Goal: Task Accomplishment & Management: Use online tool/utility

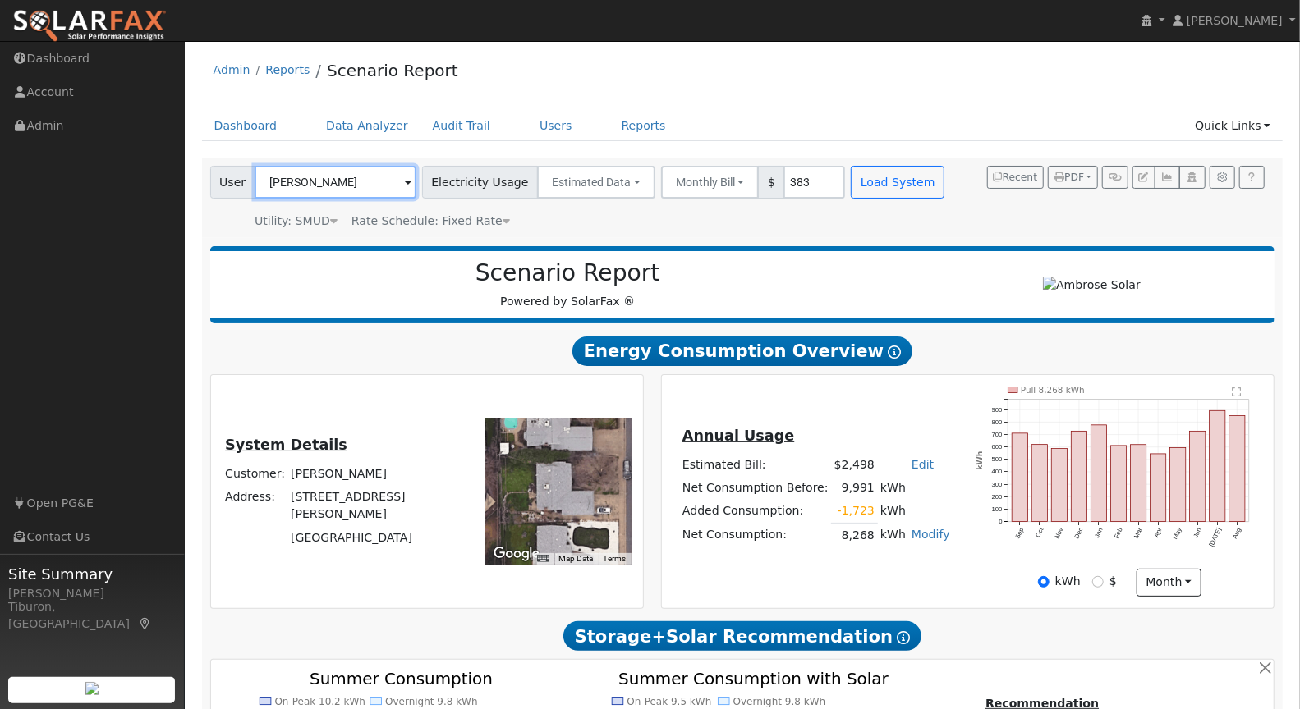
click at [321, 183] on input "[PERSON_NAME]" at bounding box center [335, 182] width 162 height 33
click at [322, 184] on input "[PERSON_NAME]" at bounding box center [335, 182] width 162 height 33
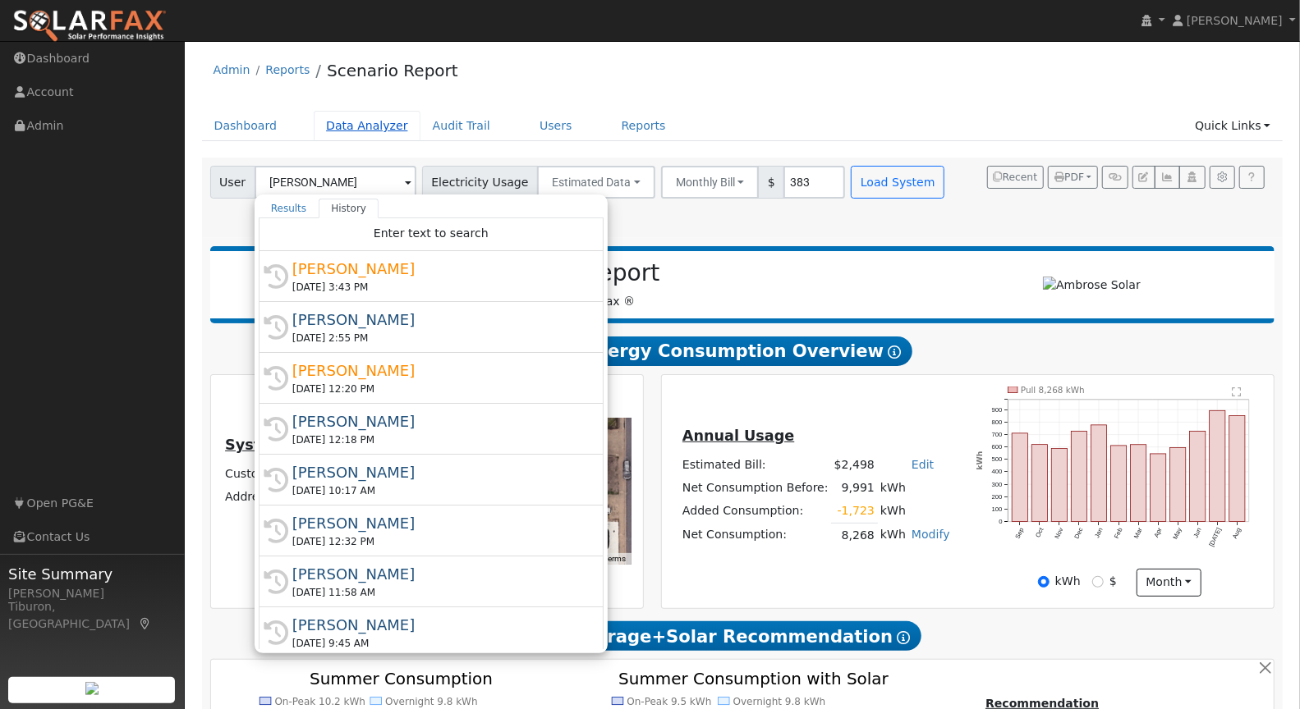
click at [365, 124] on link "Data Analyzer" at bounding box center [367, 126] width 107 height 30
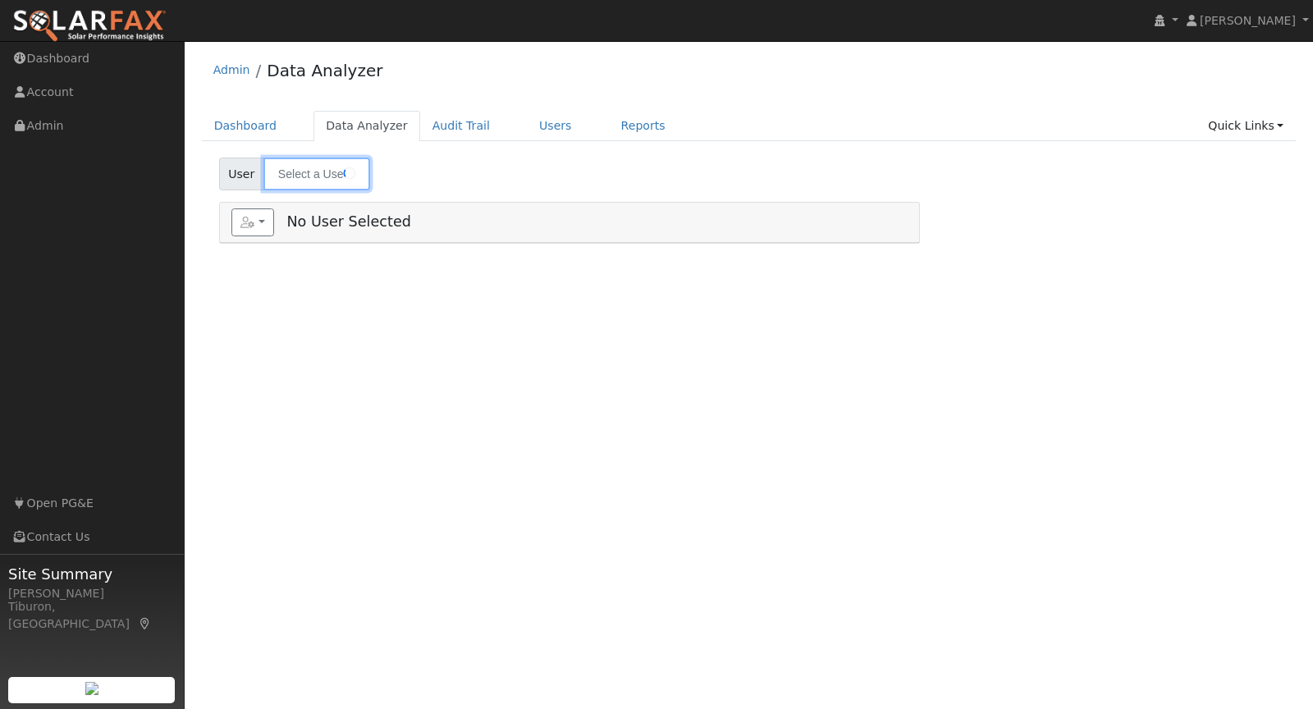
type input "[PERSON_NAME]"
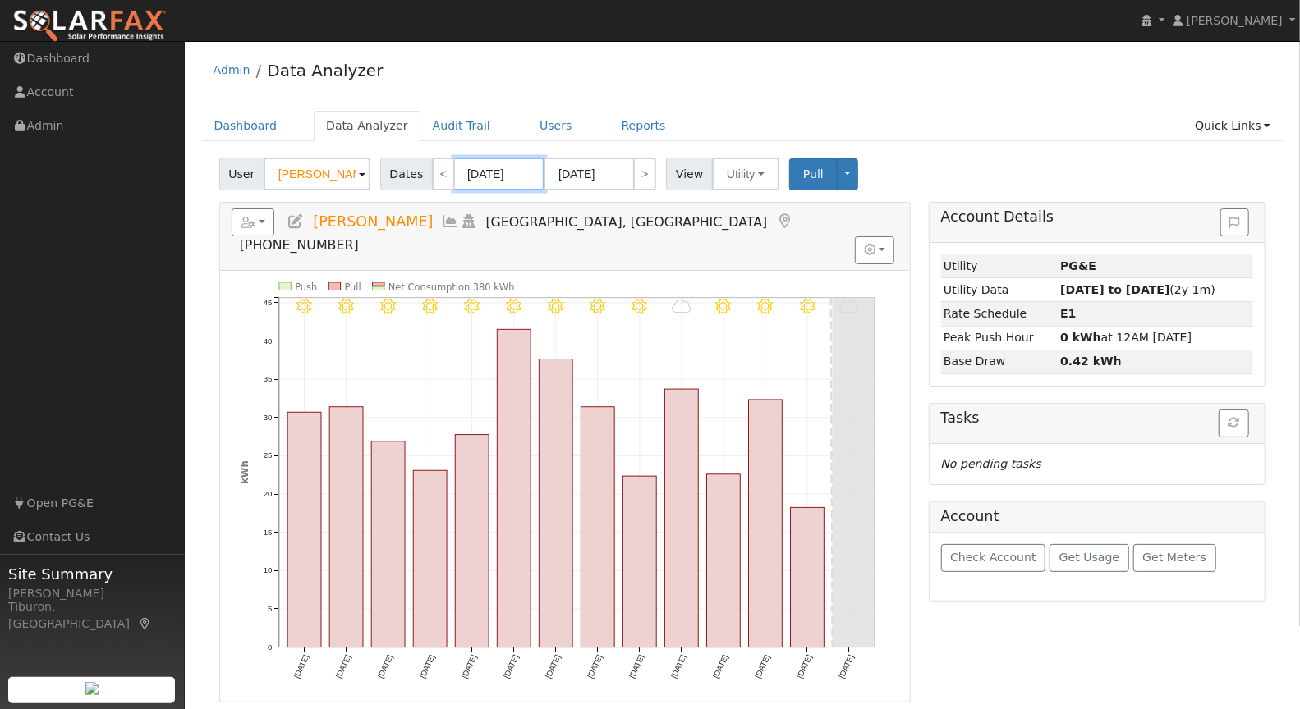
click at [502, 181] on input "09/16/2025" at bounding box center [499, 174] width 90 height 33
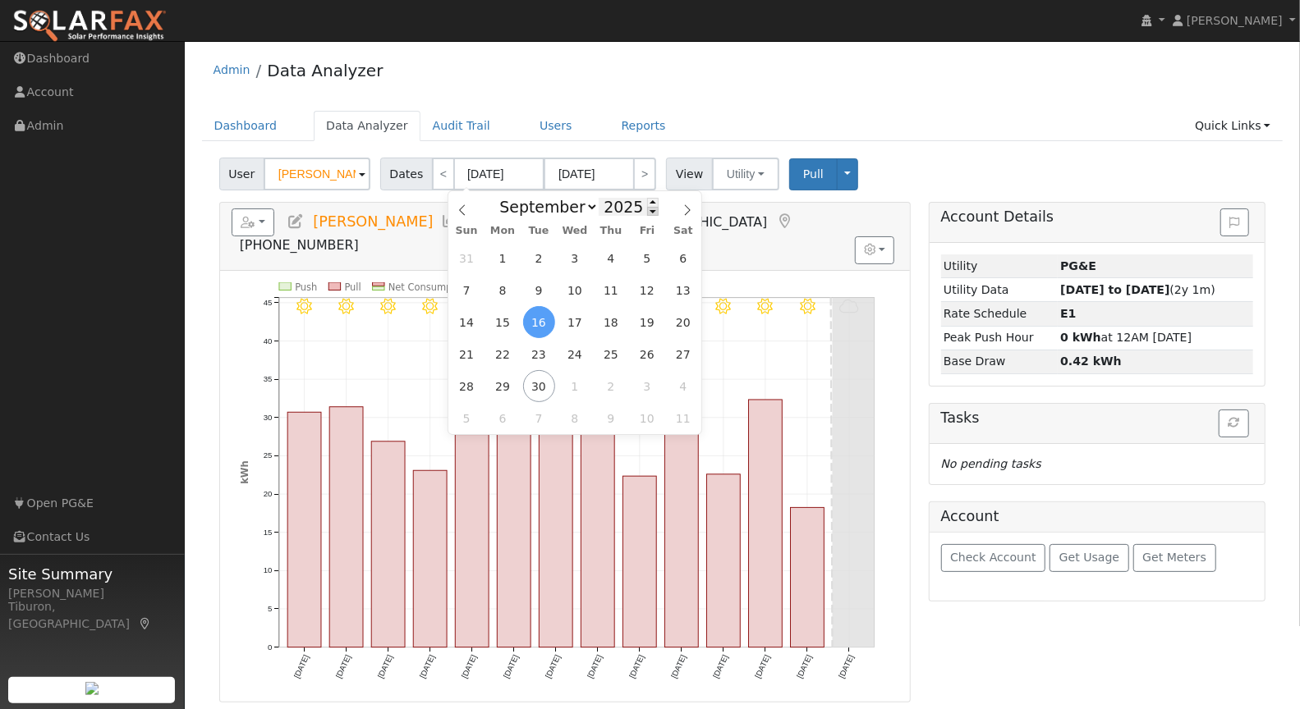
click at [649, 213] on span at bounding box center [652, 211] width 11 height 9
type input "2024"
click at [467, 262] on span "1" at bounding box center [467, 258] width 32 height 32
type input "09/01/2024"
type input "09/30/2024"
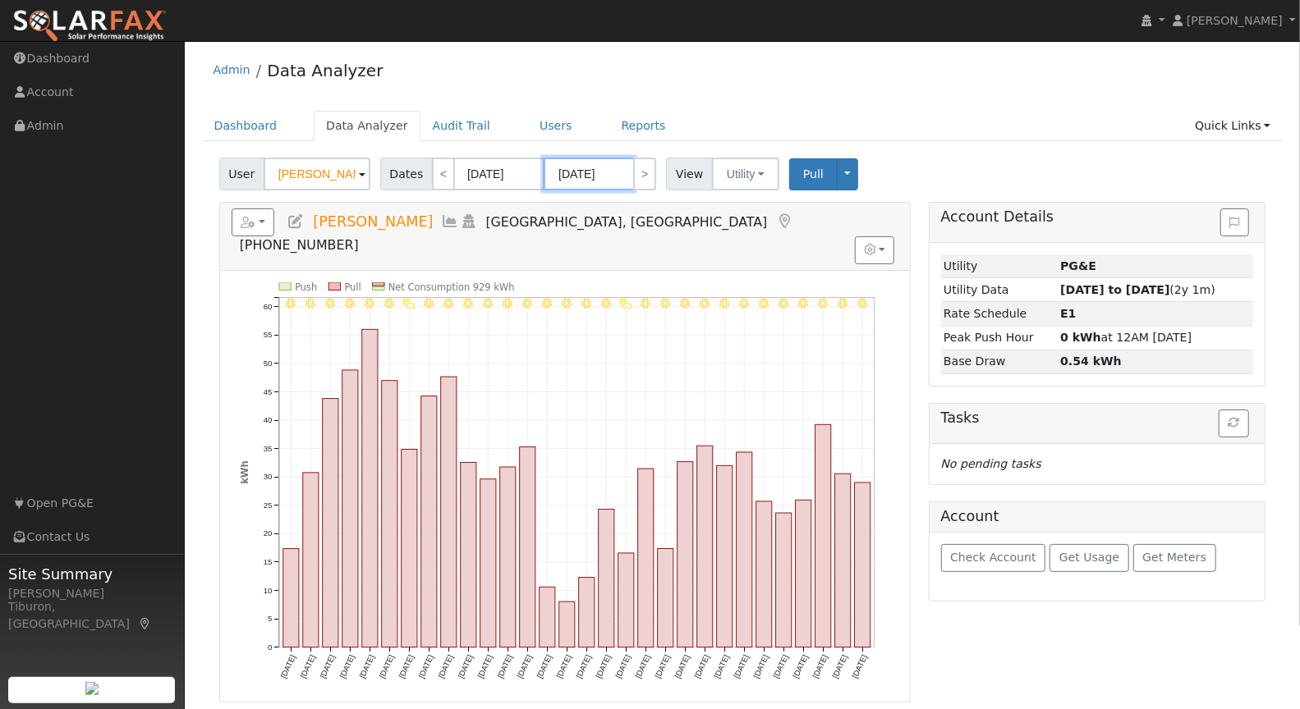
click at [609, 178] on input "09/30/2024" at bounding box center [588, 174] width 90 height 33
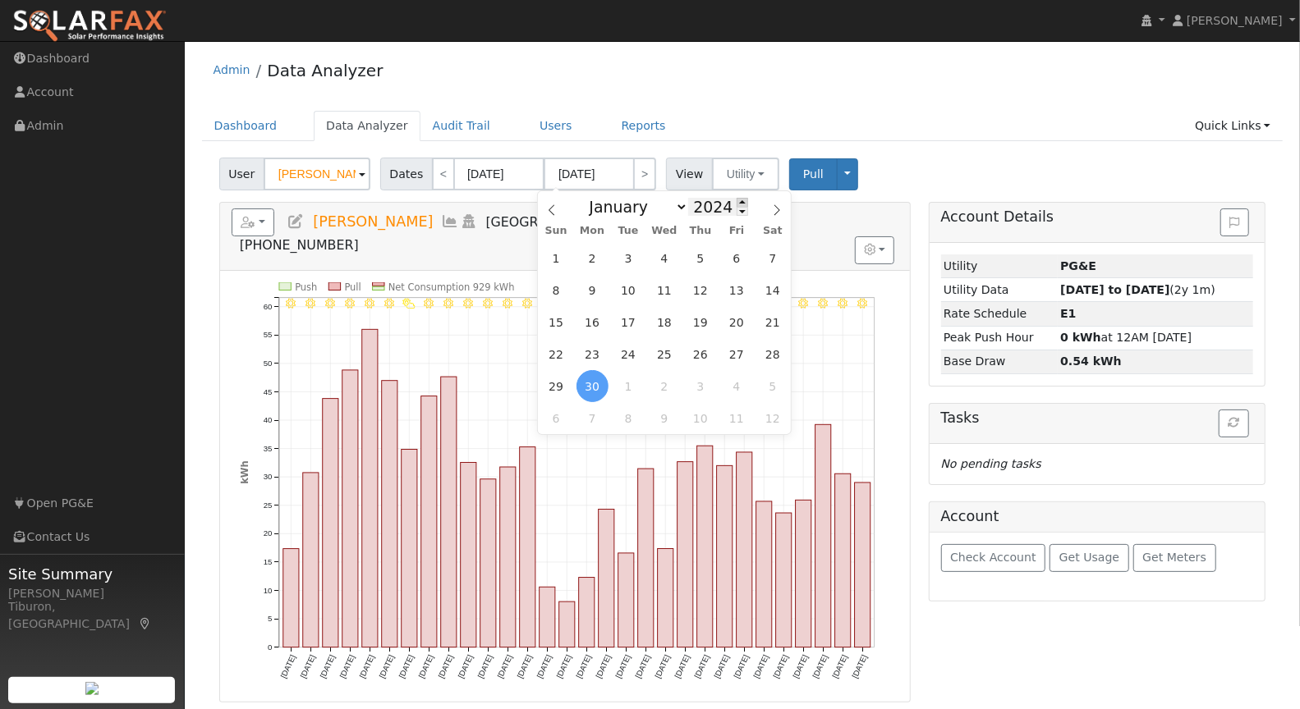
click at [736, 200] on span at bounding box center [741, 202] width 11 height 9
type input "2025"
click at [552, 257] on span "31" at bounding box center [556, 258] width 32 height 32
type input "08/31/2025"
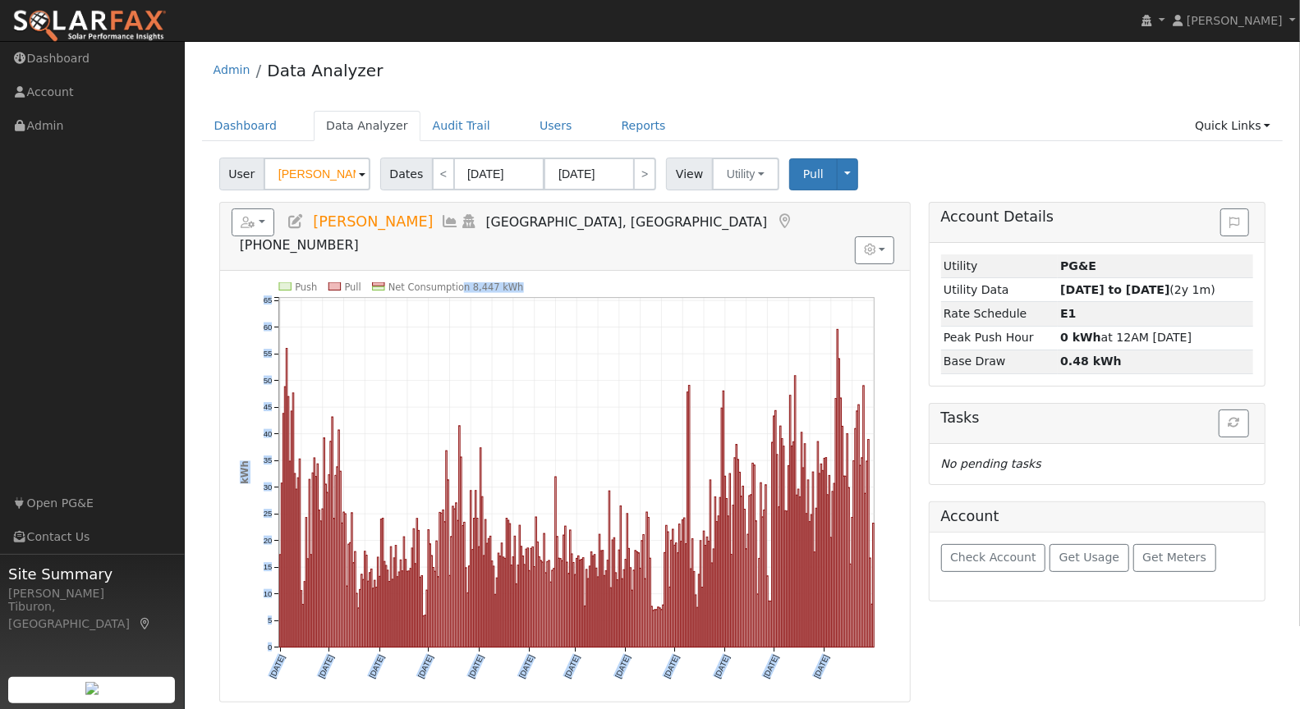
drag, startPoint x: 531, startPoint y: 258, endPoint x: 457, endPoint y: 254, distance: 74.0
click at [457, 282] on icon "Push Pull Net Consumption 8,447 kWh Sun 9/01 Tue 10/01 Fri 11/01 Sun 12/01 Wed …" at bounding box center [565, 492] width 651 height 420
click at [525, 271] on div "Push Pull Net Consumption 8,447 kWh Sun 9/01 Tue 10/01 Fri 11/01 Sun 12/01 Wed …" at bounding box center [565, 487] width 690 height 432
drag, startPoint x: 521, startPoint y: 259, endPoint x: 423, endPoint y: 502, distance: 263.0
click at [470, 282] on icon "Push Pull Net Consumption 8,447 kWh Sun 9/01 Tue 10/01 Fri 11/01 Sun 12/01 Wed …" at bounding box center [565, 492] width 651 height 420
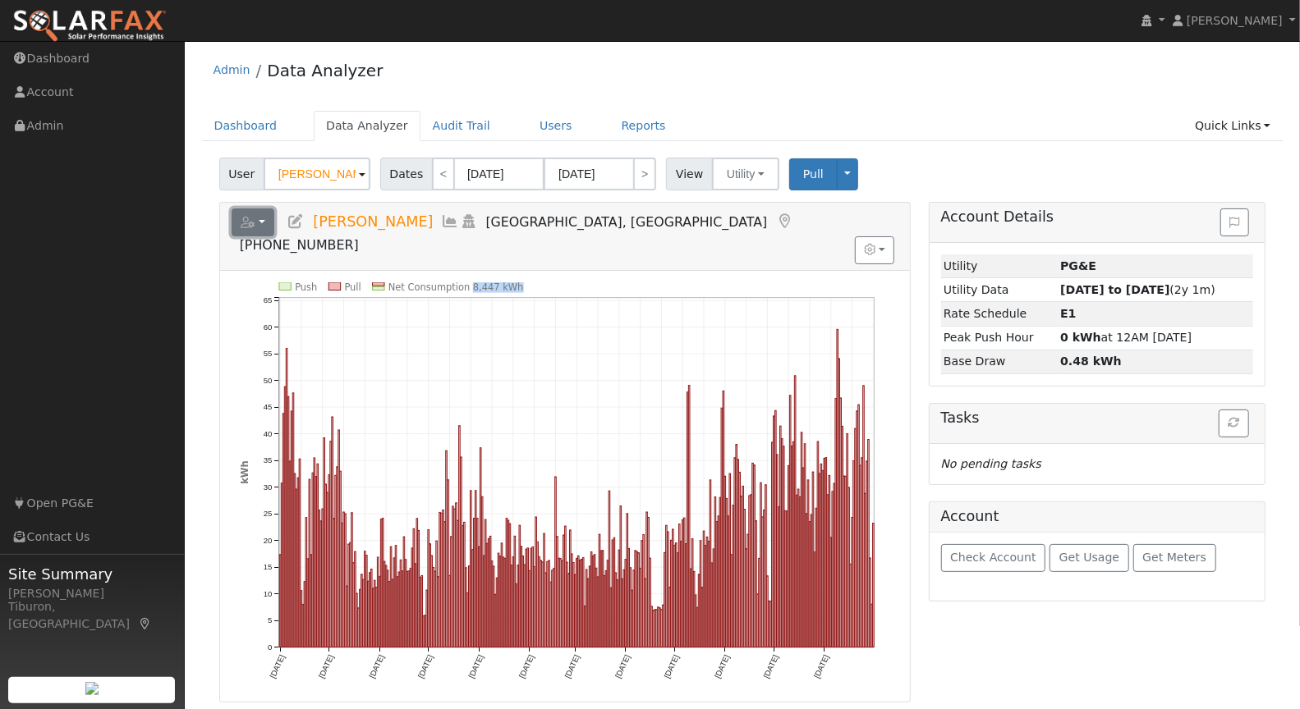
click at [246, 219] on icon "button" at bounding box center [248, 222] width 15 height 11
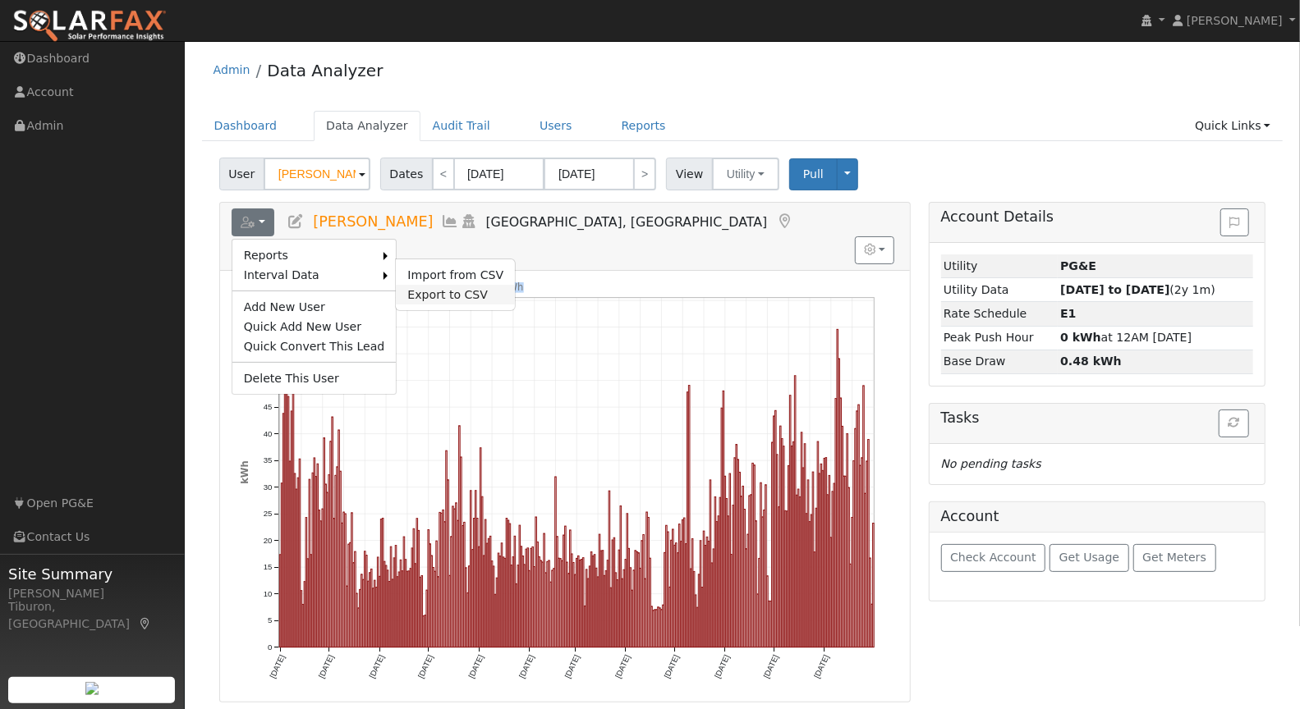
click at [424, 295] on link "Export to CSV" at bounding box center [455, 295] width 119 height 20
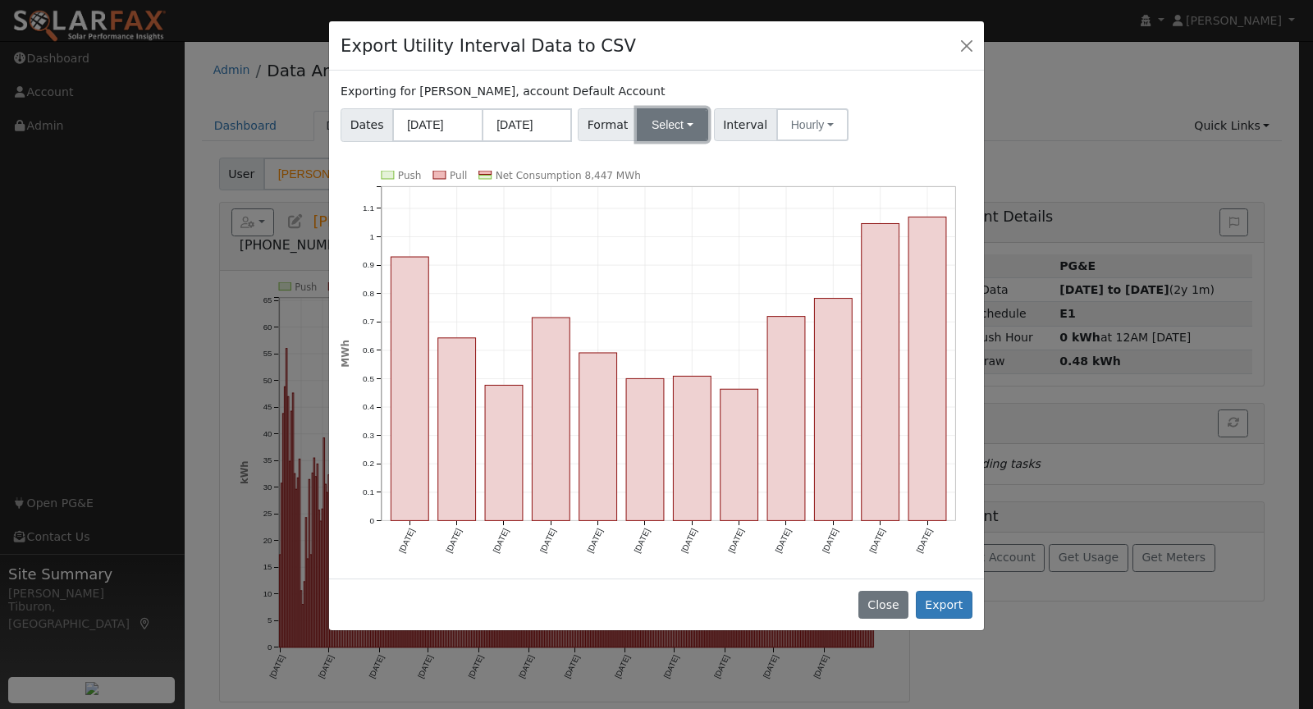
click at [656, 119] on button "Select" at bounding box center [672, 124] width 71 height 33
click at [672, 261] on link "Aurora" at bounding box center [692, 265] width 117 height 23
click at [942, 609] on button "Export" at bounding box center [944, 605] width 57 height 28
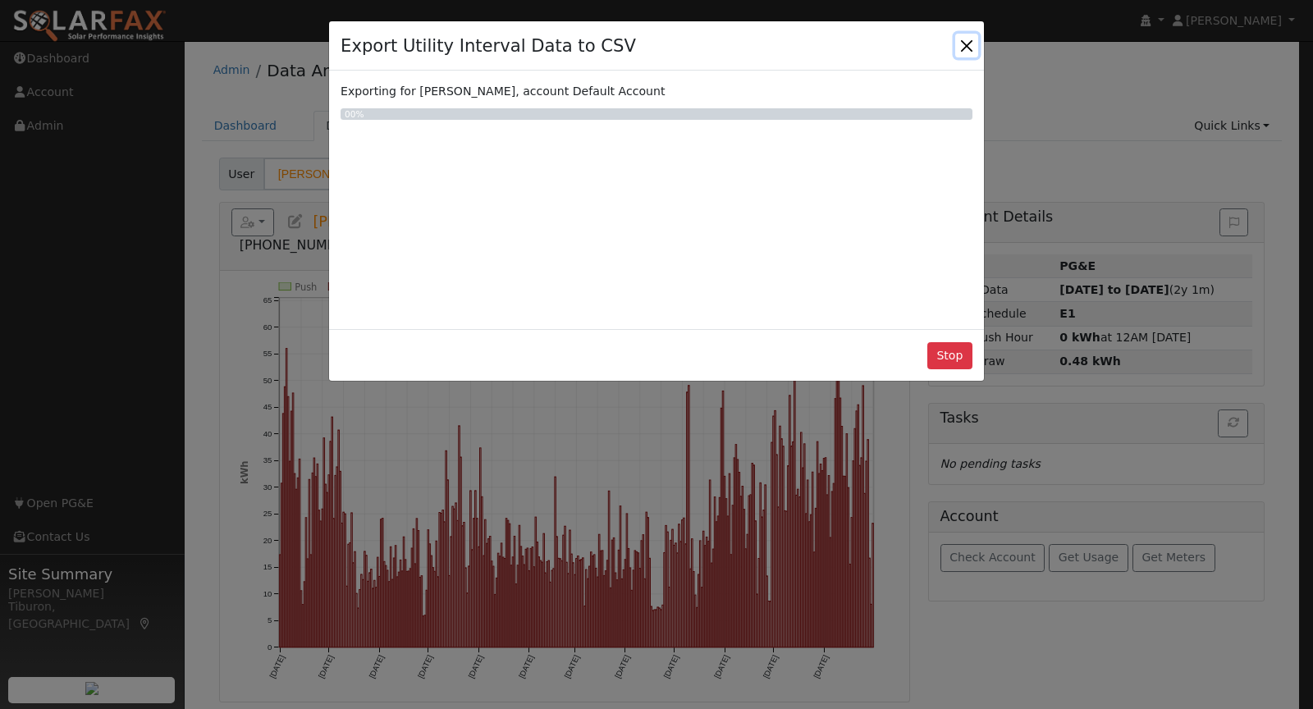
click at [963, 48] on button "Close" at bounding box center [967, 45] width 23 height 23
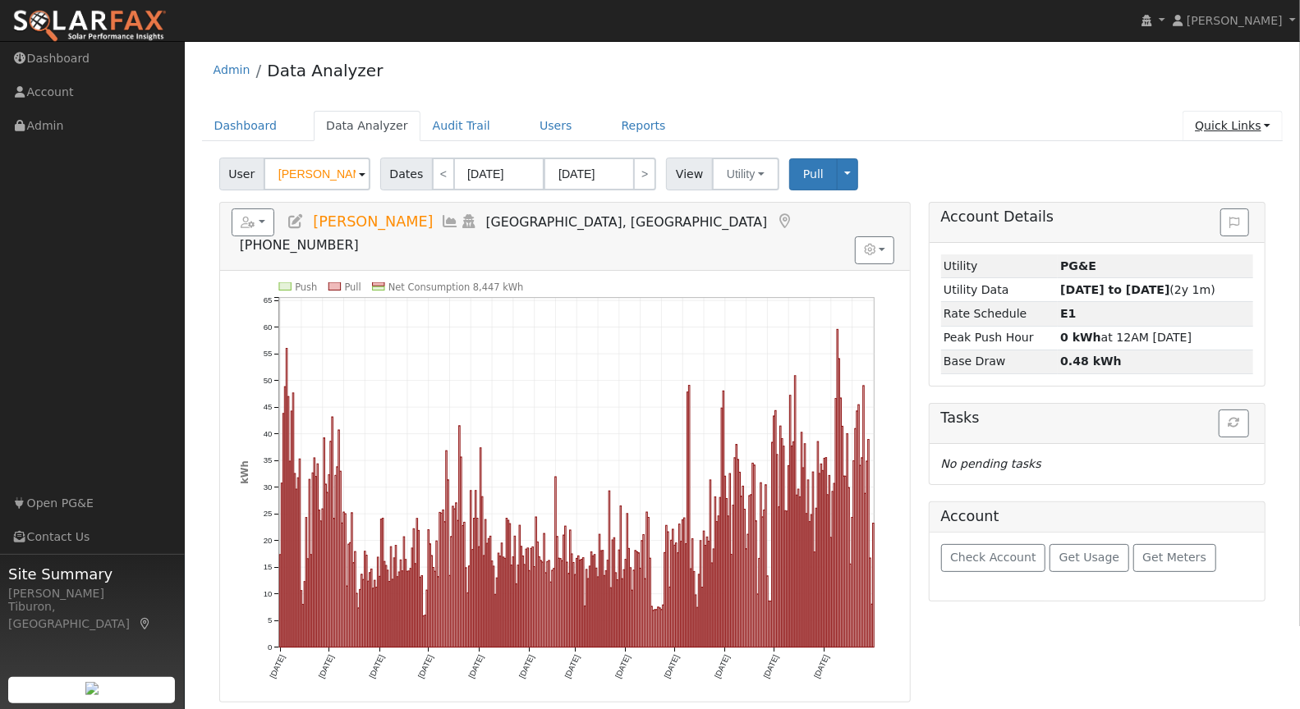
click at [1222, 125] on link "Quick Links" at bounding box center [1232, 126] width 100 height 30
click at [1229, 220] on link "Run a Scenario Report" at bounding box center [1199, 219] width 167 height 23
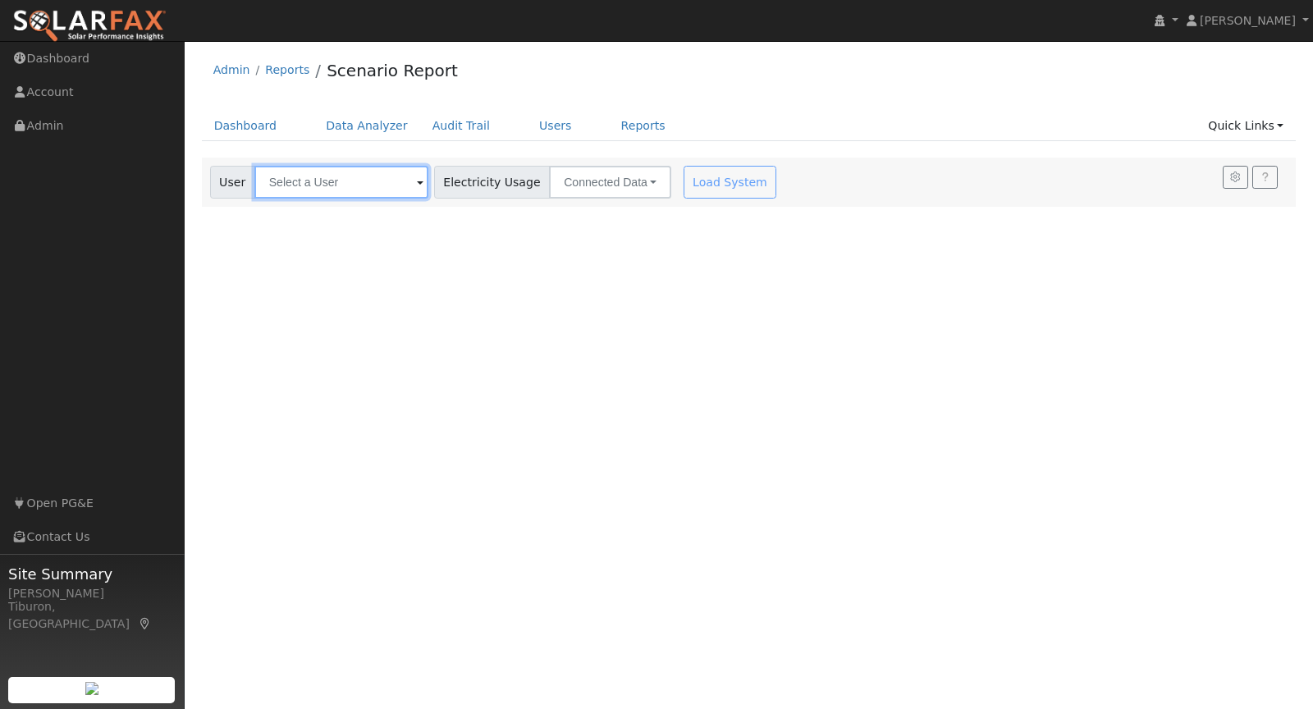
drag, startPoint x: 305, startPoint y: 191, endPoint x: 325, endPoint y: 187, distance: 20.9
click at [306, 190] on input "text" at bounding box center [341, 182] width 174 height 33
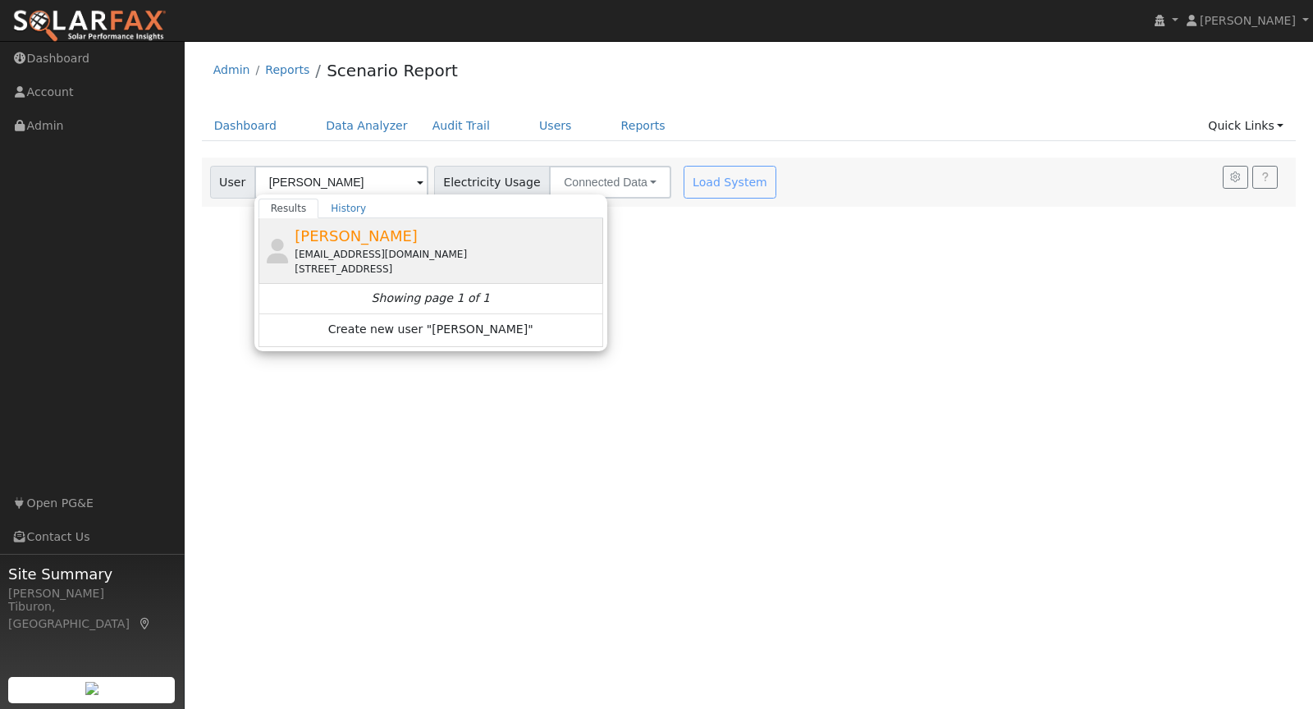
click at [436, 242] on div "Curtis Tuttle Ctuttle31@gmail.com 2298 Primrose Lane, Lincoln, CA 95648" at bounding box center [447, 251] width 305 height 52
type input "[PERSON_NAME]"
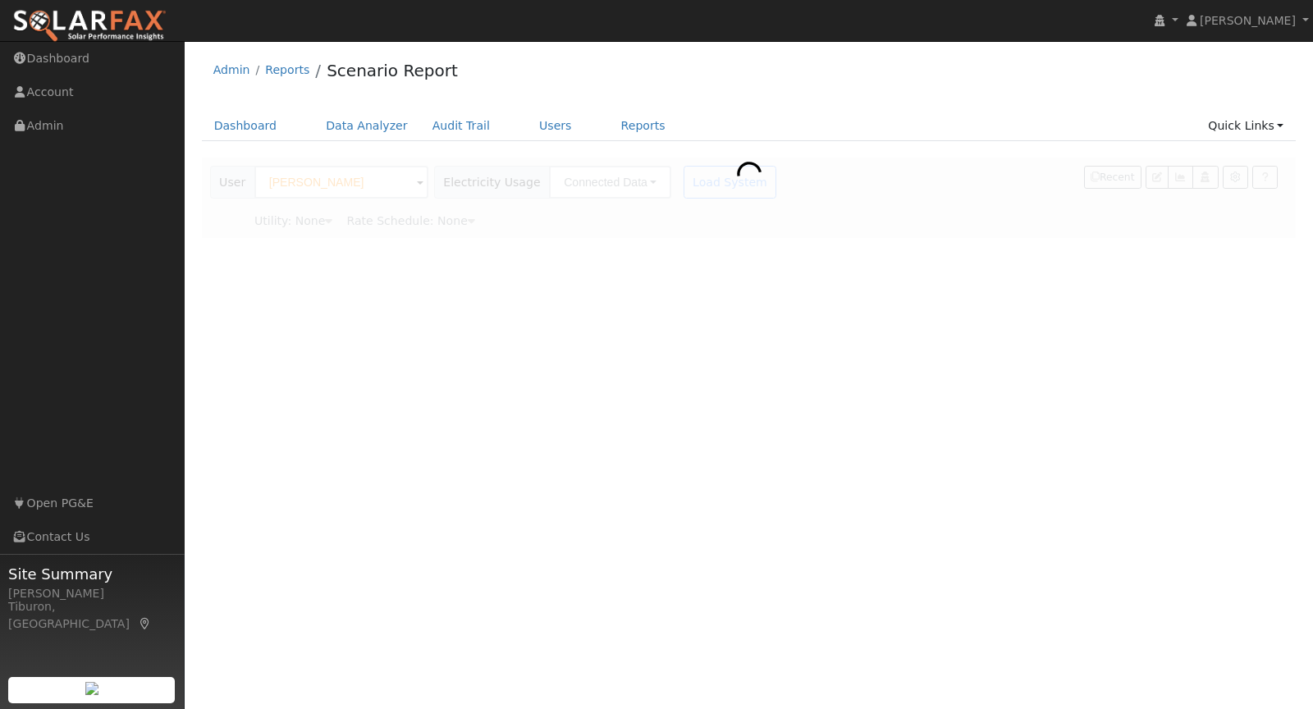
type input "Pacific Gas & Electric"
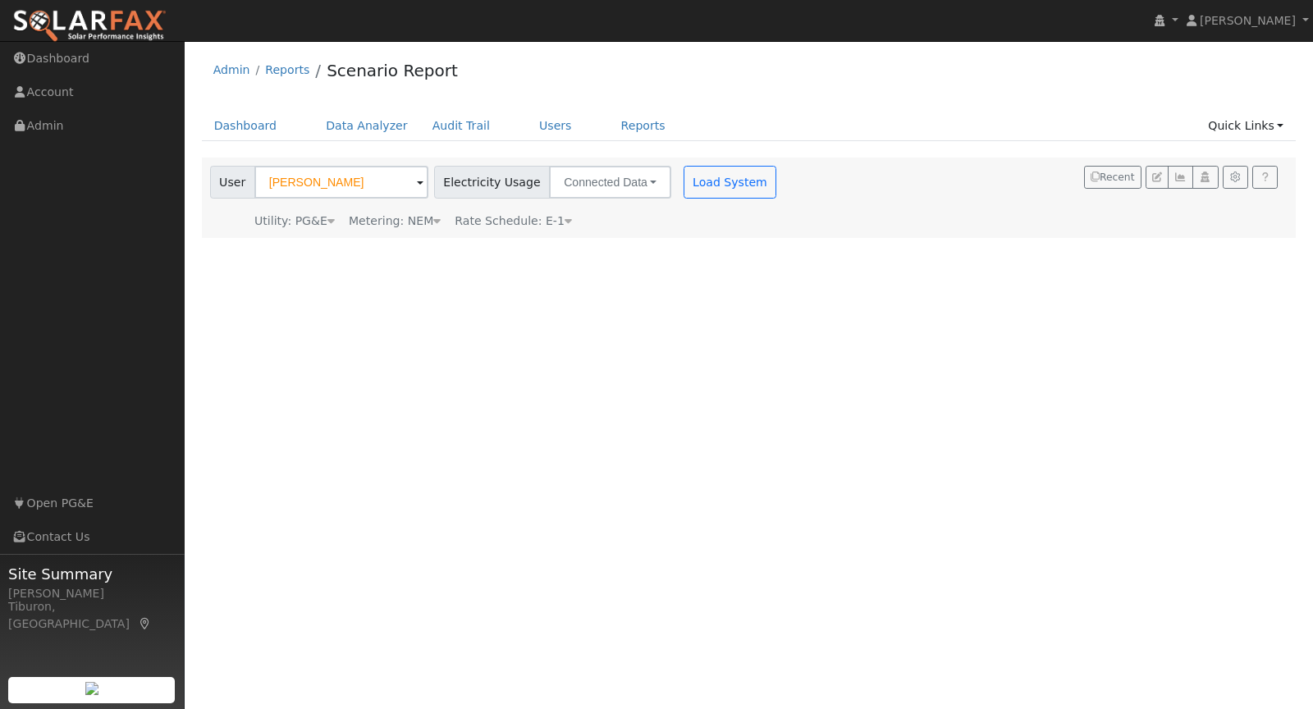
click at [397, 220] on div "Metering: NEM" at bounding box center [395, 221] width 92 height 17
click at [452, 248] on button "NEM" at bounding box center [474, 246] width 65 height 33
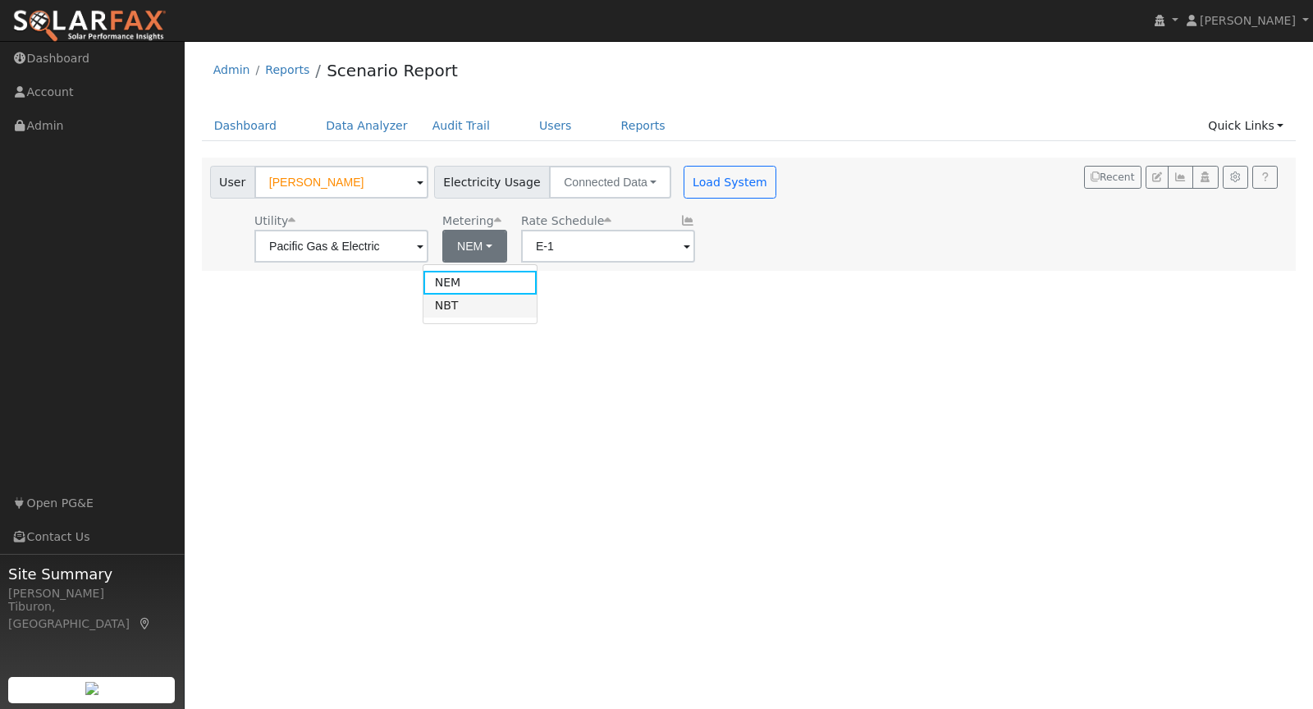
click at [469, 311] on link "NBT" at bounding box center [481, 306] width 114 height 23
type input "E-ELEC"
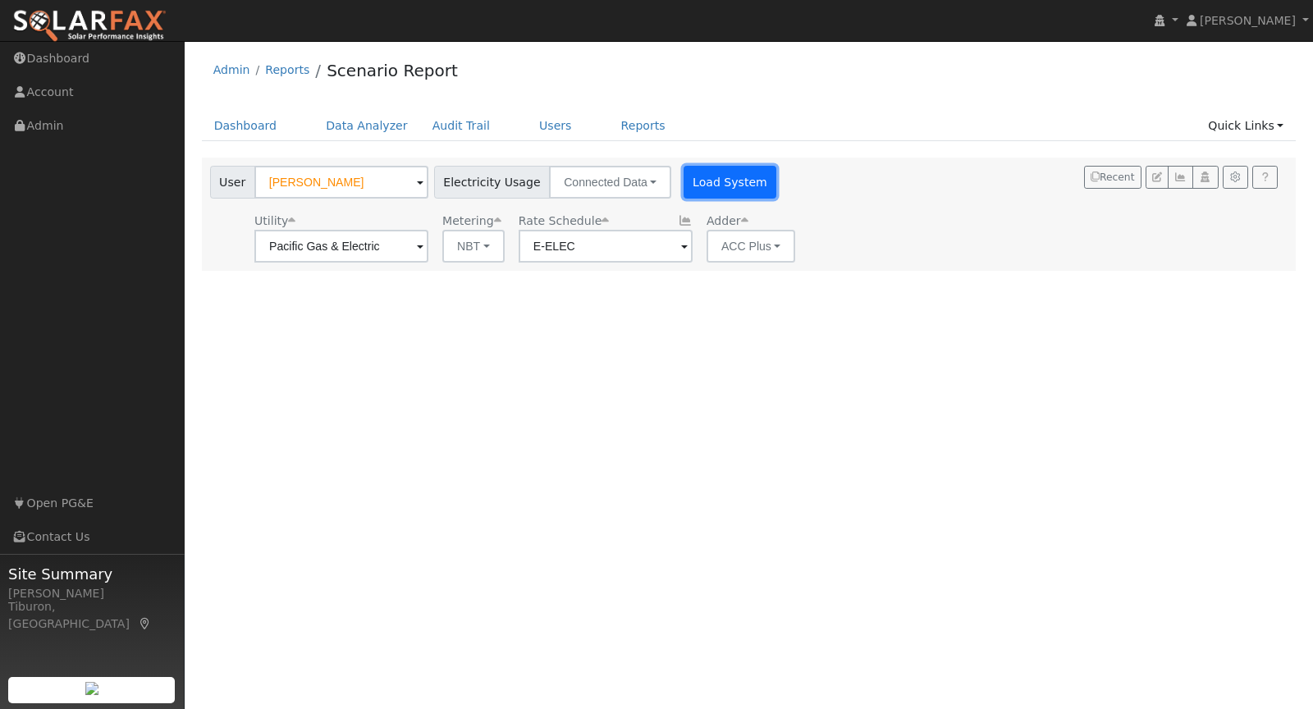
click at [695, 181] on button "Load System" at bounding box center [731, 182] width 94 height 33
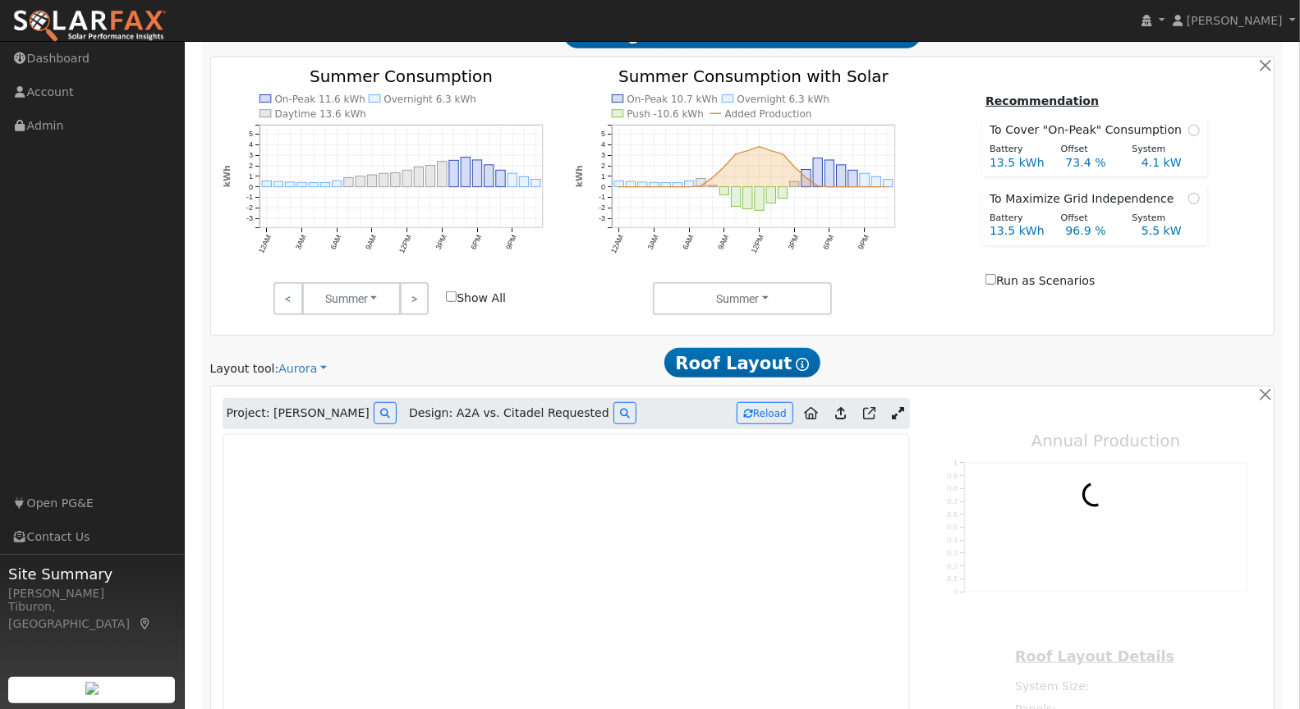
type input "14103"
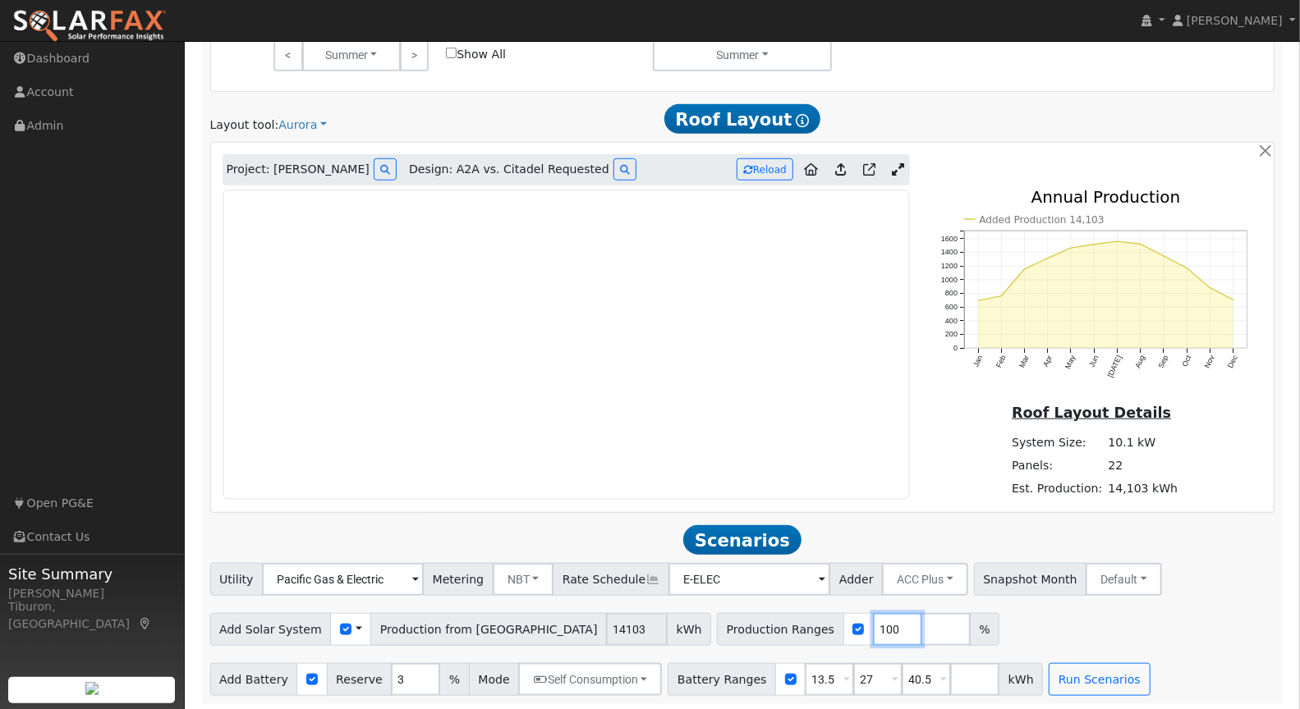
drag, startPoint x: 786, startPoint y: 625, endPoint x: 726, endPoint y: 626, distance: 60.8
click at [726, 626] on div "Production Ranges 100 %" at bounding box center [858, 629] width 282 height 33
click at [340, 626] on input "checkbox" at bounding box center [345, 629] width 11 height 11
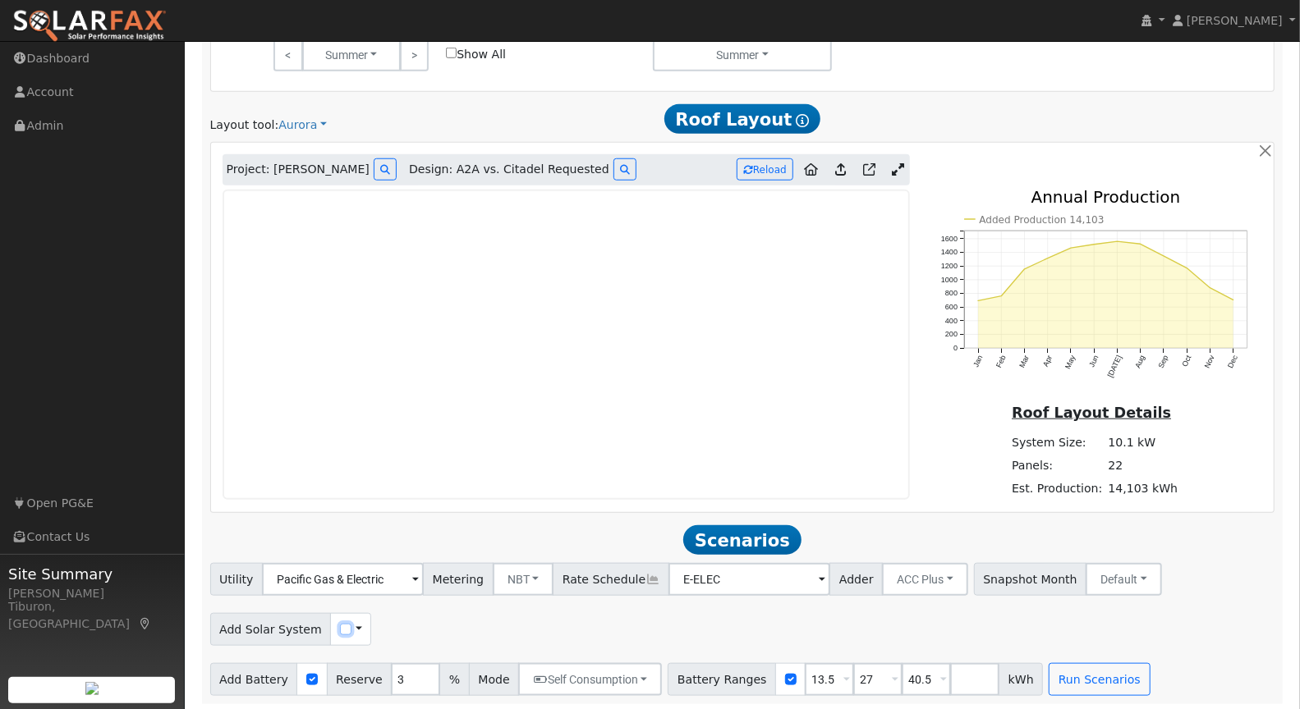
click at [340, 628] on input "checkbox" at bounding box center [345, 629] width 11 height 11
checkbox input "true"
click at [406, 622] on div "Add Solar System Use CSV Data Production 8447 kWh" at bounding box center [383, 629] width 346 height 33
drag, startPoint x: 676, startPoint y: 623, endPoint x: 665, endPoint y: 621, distance: 11.0
click at [665, 621] on div "Production Ranges 100 %" at bounding box center [703, 629] width 282 height 33
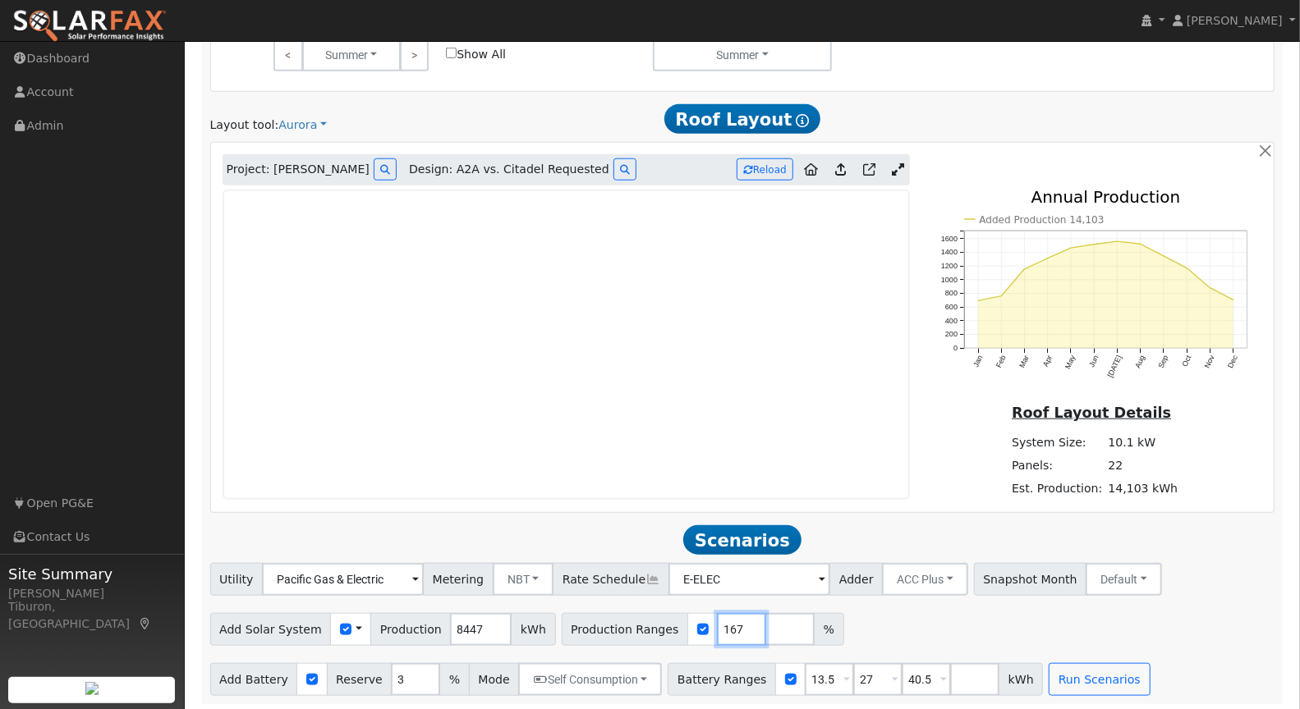
type input "167"
drag, startPoint x: 861, startPoint y: 678, endPoint x: 832, endPoint y: 675, distance: 28.9
click at [832, 676] on div "Battery Ranges 13.5 Overrides Reserve % Mode None None Self Consumption Peak Sa…" at bounding box center [854, 679] width 375 height 33
type input "40.5"
drag, startPoint x: 863, startPoint y: 676, endPoint x: 837, endPoint y: 675, distance: 26.3
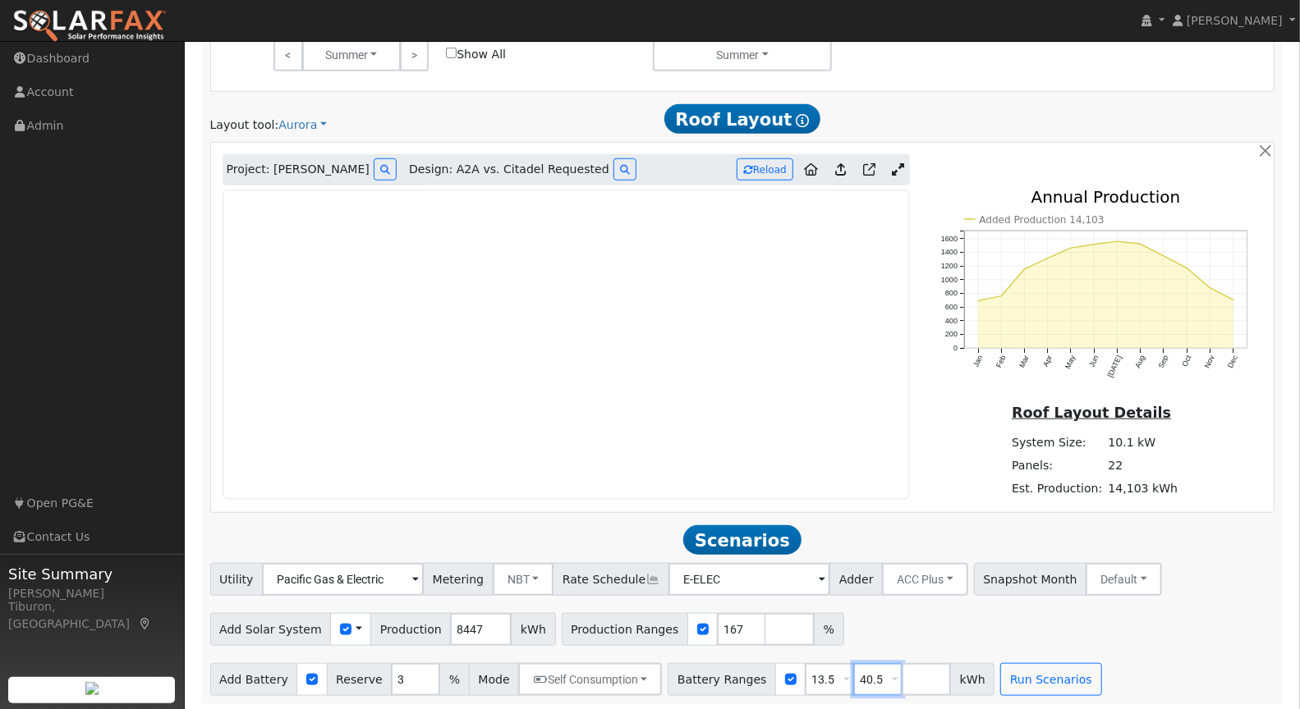
click at [853, 676] on input "40.5" at bounding box center [877, 679] width 49 height 33
click at [977, 676] on button "Run Scenarios" at bounding box center [1001, 679] width 101 height 33
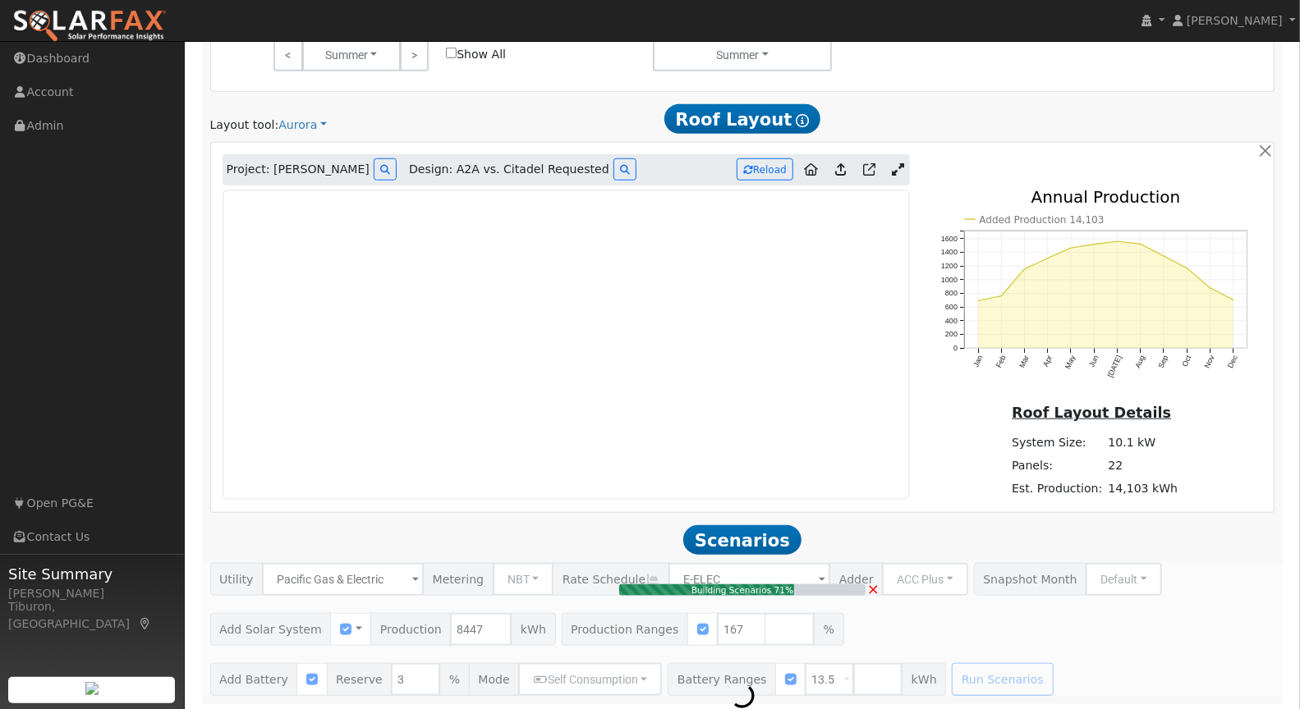
type input "9.4"
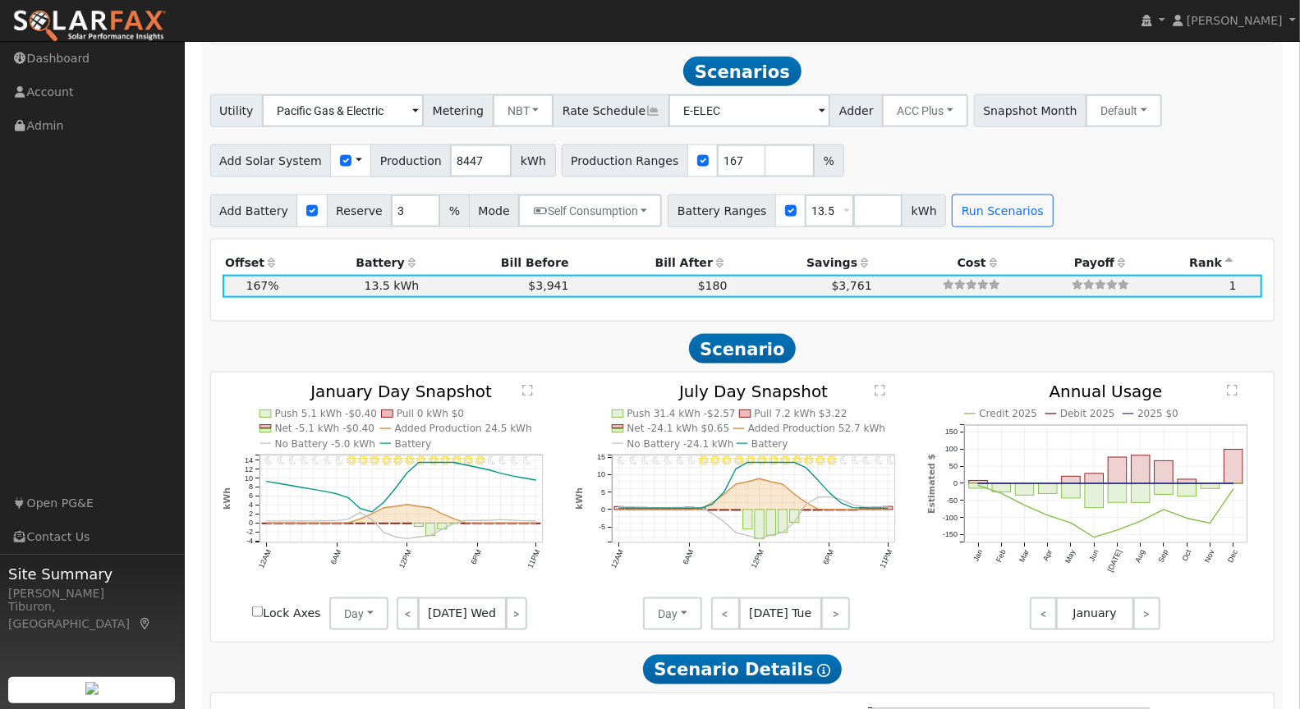
scroll to position [1318, 0]
